Goal: Task Accomplishment & Management: Use online tool/utility

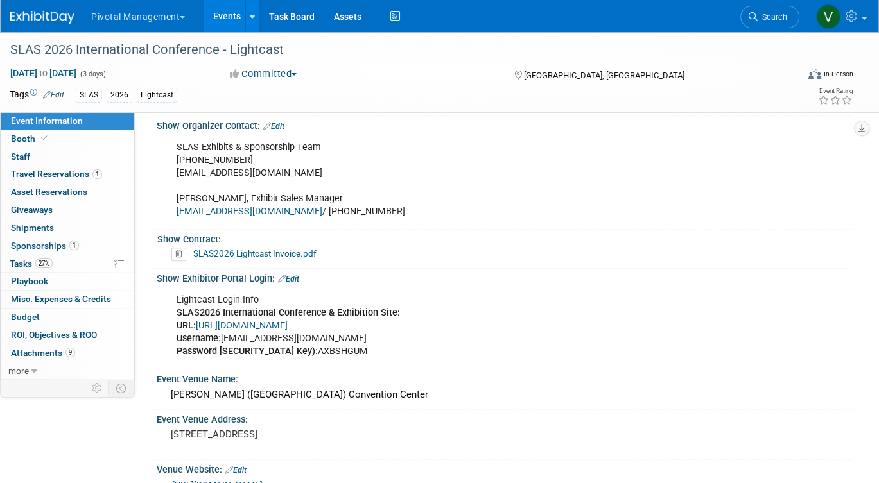
click at [217, 22] on link "Events" at bounding box center [226, 16] width 47 height 32
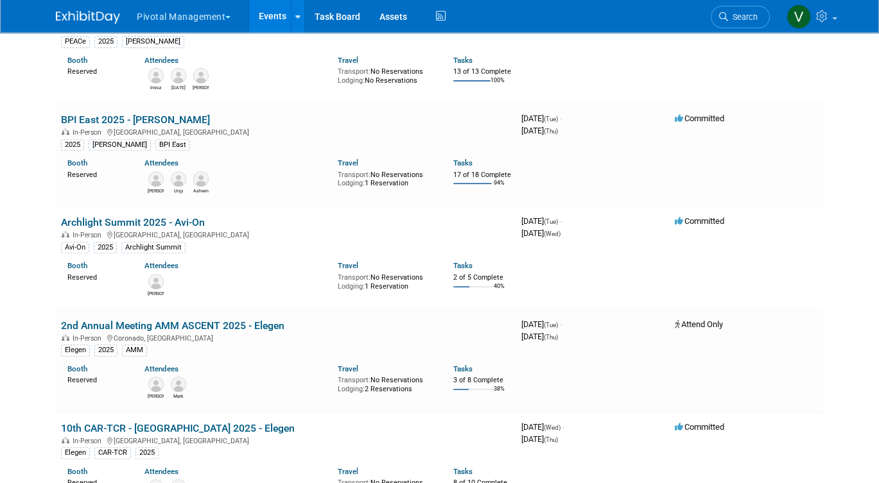
scroll to position [831, 0]
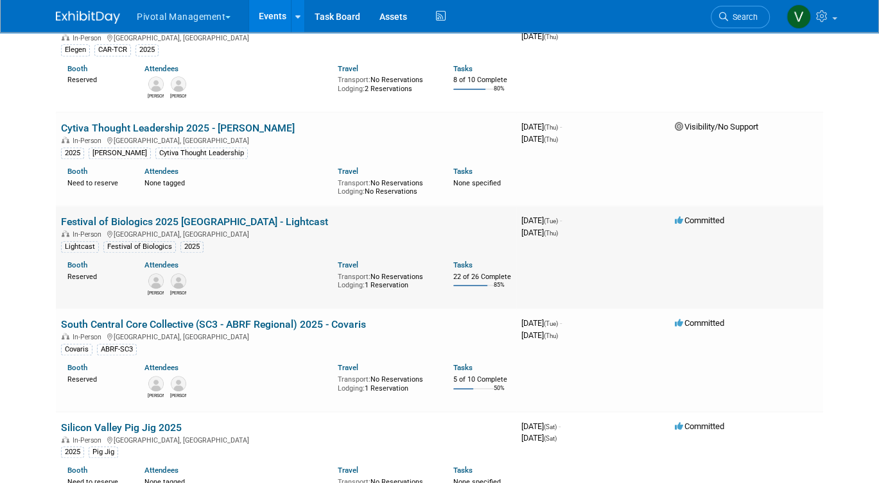
click at [185, 228] on link "Festival of Biologics 2025 [GEOGRAPHIC_DATA] - Lightcast" at bounding box center [194, 222] width 267 height 12
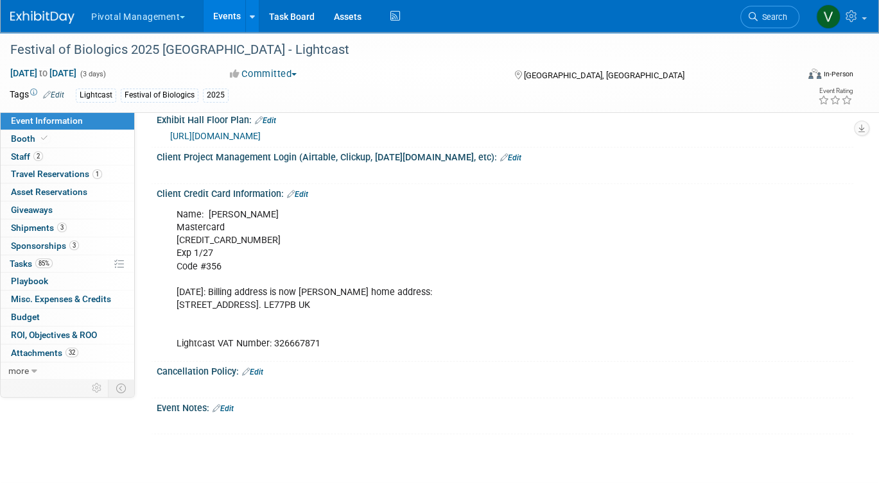
scroll to position [2938, 0]
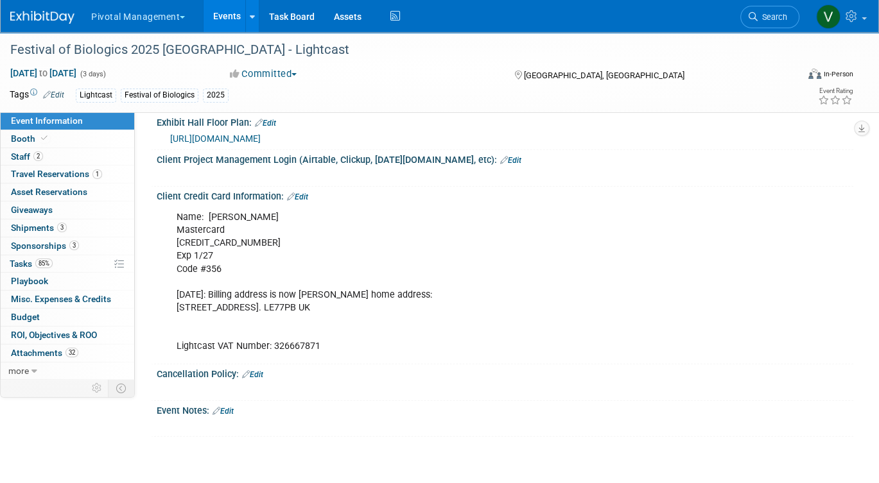
drag, startPoint x: 293, startPoint y: 286, endPoint x: 330, endPoint y: 284, distance: 36.7
click at [330, 284] on div "Name: [PERSON_NAME] Mastercard [CREDIT_CARD_NUMBER] Exp 1/27 Code #356 [DATE]: …" at bounding box center [443, 282] width 550 height 155
copy div "[GEOGRAPHIC_DATA]"
drag, startPoint x: 178, startPoint y: 286, endPoint x: 253, endPoint y: 287, distance: 75.1
click at [253, 287] on div "Name: [PERSON_NAME] Mastercard [CREDIT_CARD_NUMBER] Exp 1/27 Code #356 [DATE]: …" at bounding box center [443, 282] width 550 height 155
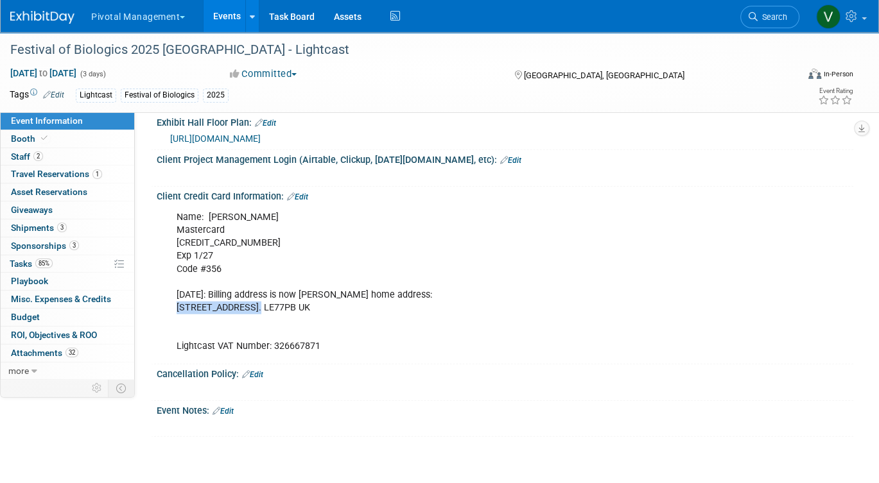
copy div "[STREET_ADDRESS]"
drag, startPoint x: 261, startPoint y: 286, endPoint x: 329, endPoint y: 288, distance: 68.1
click at [329, 288] on div "Name: [PERSON_NAME] Mastercard [CREDIT_CARD_NUMBER] Exp 1/27 Code #356 [DATE]: …" at bounding box center [443, 282] width 550 height 155
copy div "Rothley, [GEOGRAPHIC_DATA]"
